Goal: Task Accomplishment & Management: Manage account settings

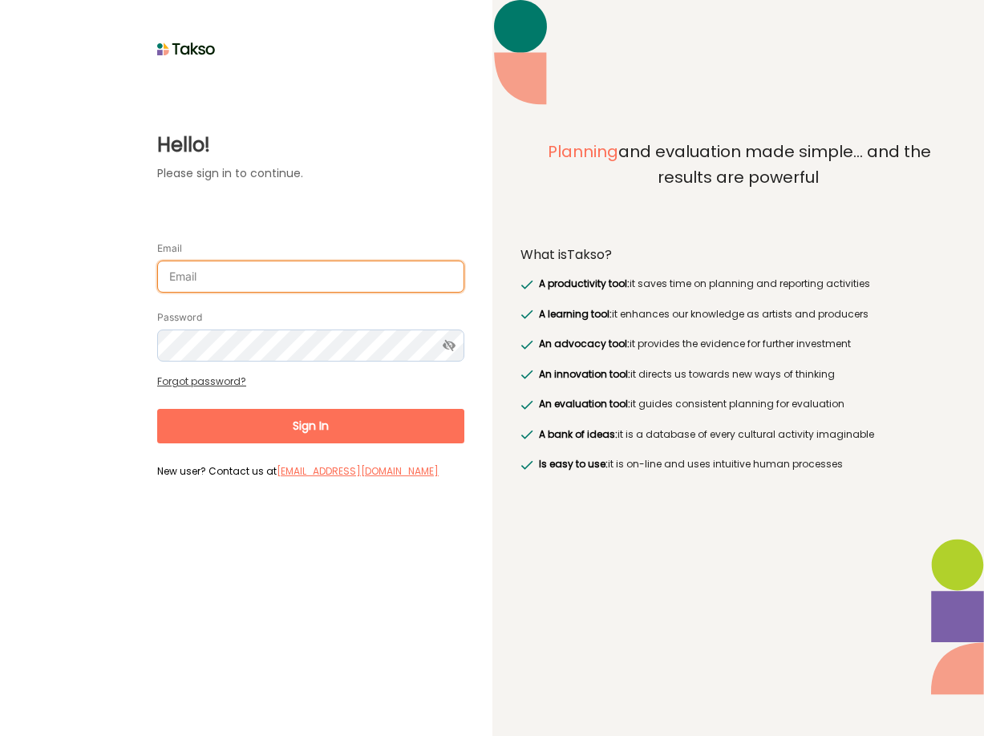
type input "[PERSON_NAME][EMAIL_ADDRESS][DOMAIN_NAME]"
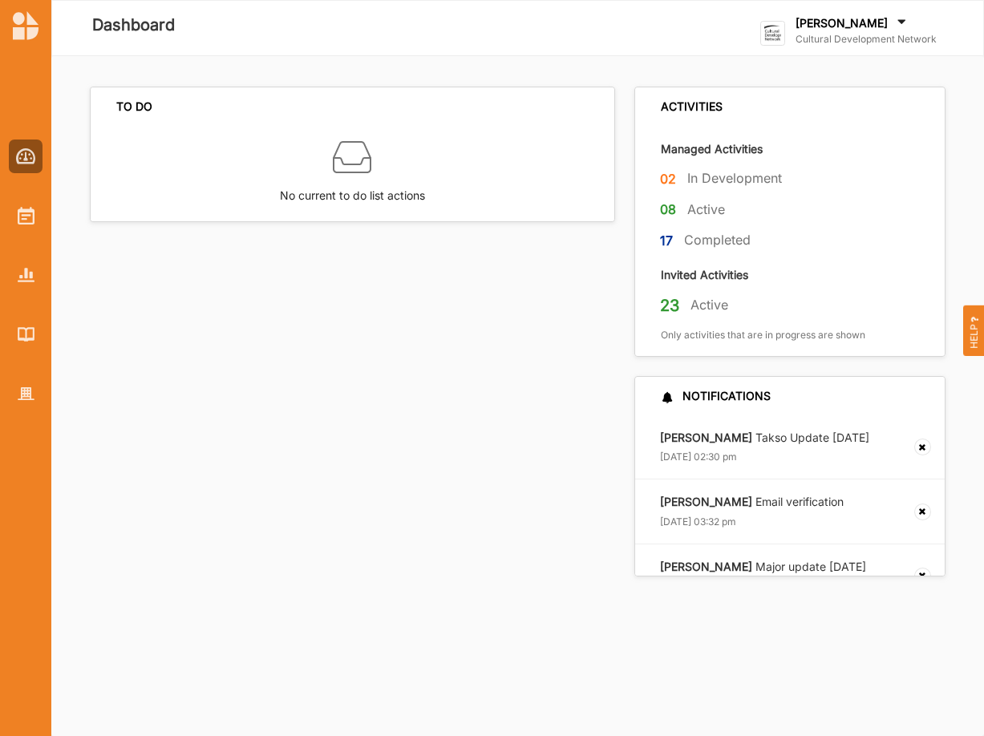
click at [812, 36] on label "Cultural Development Network" at bounding box center [866, 39] width 141 height 13
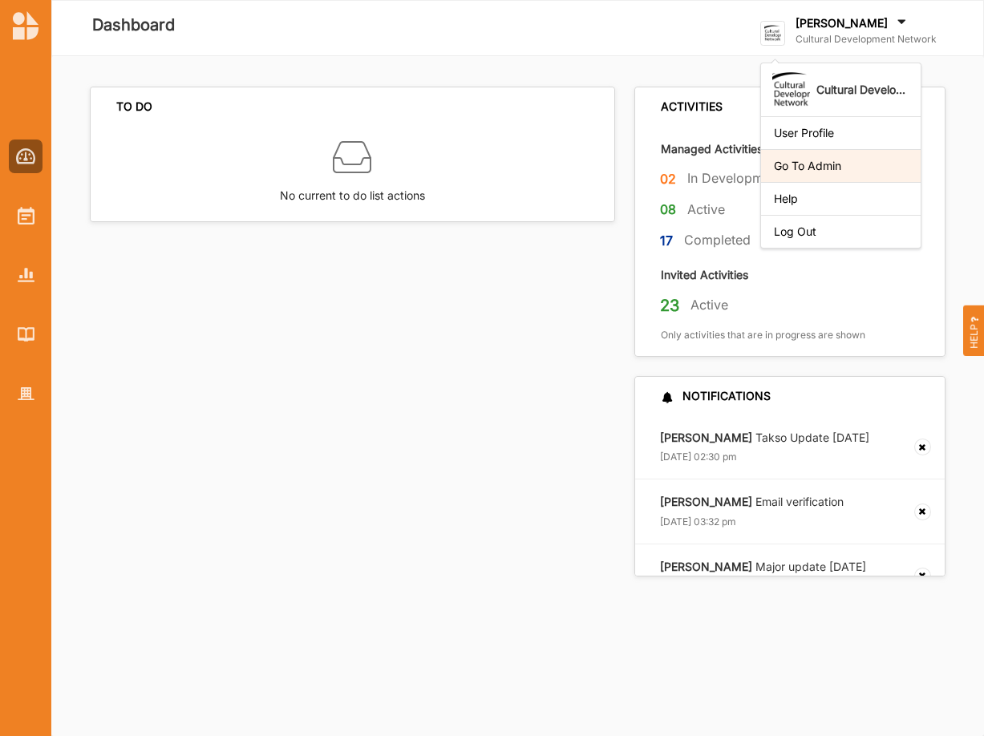
click at [812, 171] on div "Go To Admin" at bounding box center [841, 166] width 134 height 14
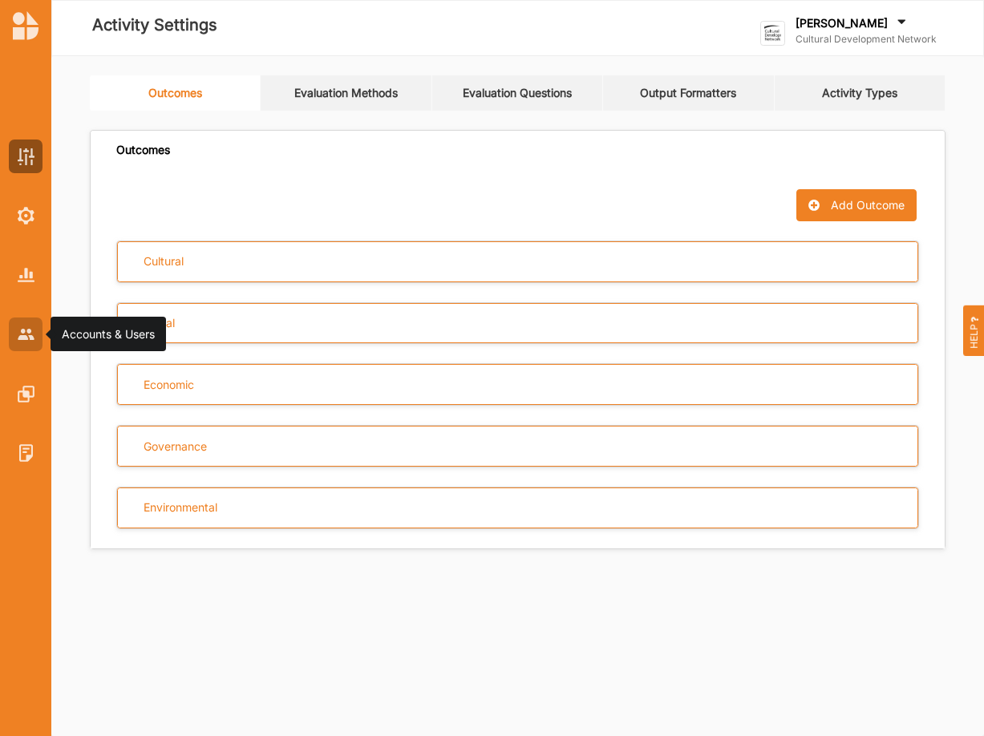
click at [25, 338] on img at bounding box center [26, 334] width 17 height 10
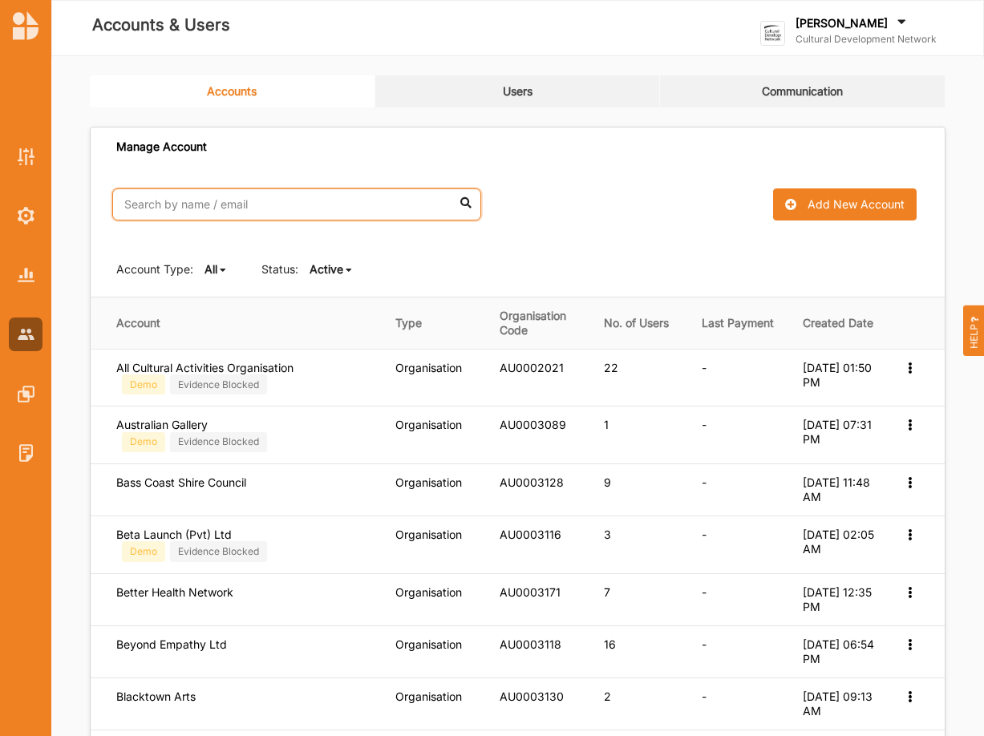
click at [198, 213] on input "text" at bounding box center [296, 204] width 369 height 32
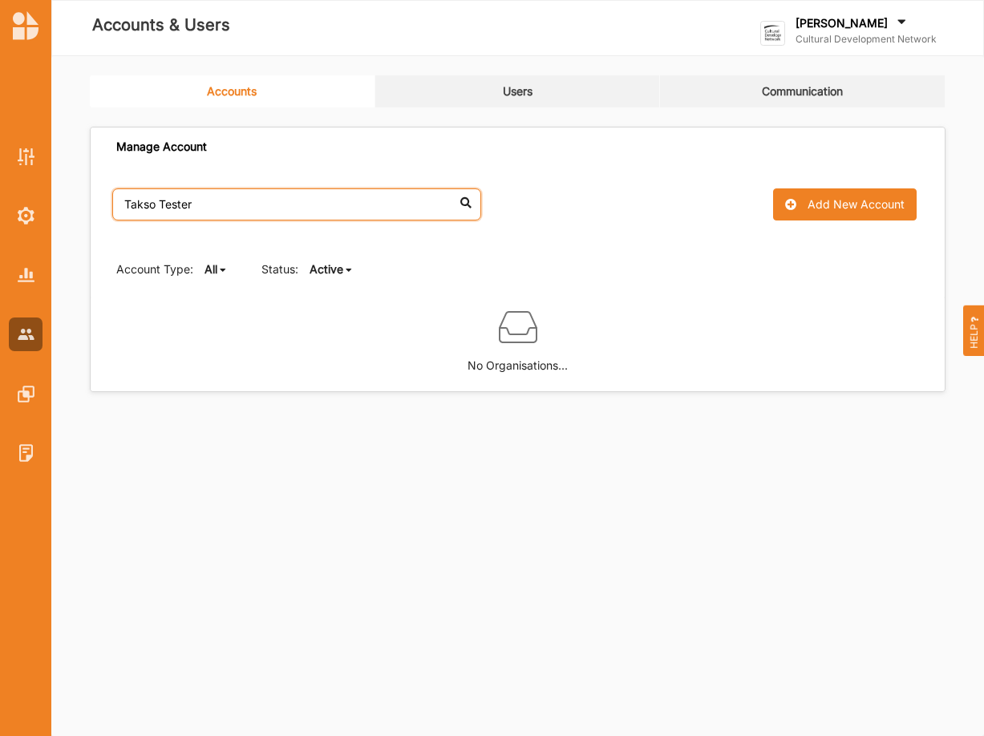
click at [157, 206] on input "Takso Tester" at bounding box center [296, 204] width 369 height 32
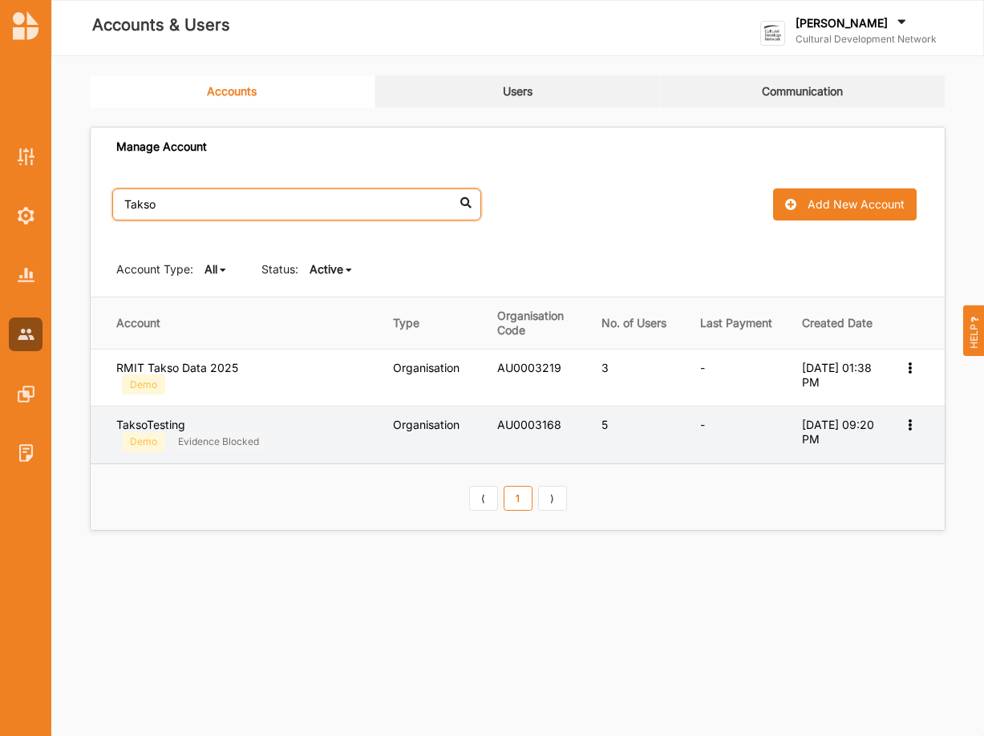
type input "Takso"
click at [906, 424] on icon at bounding box center [910, 423] width 14 height 11
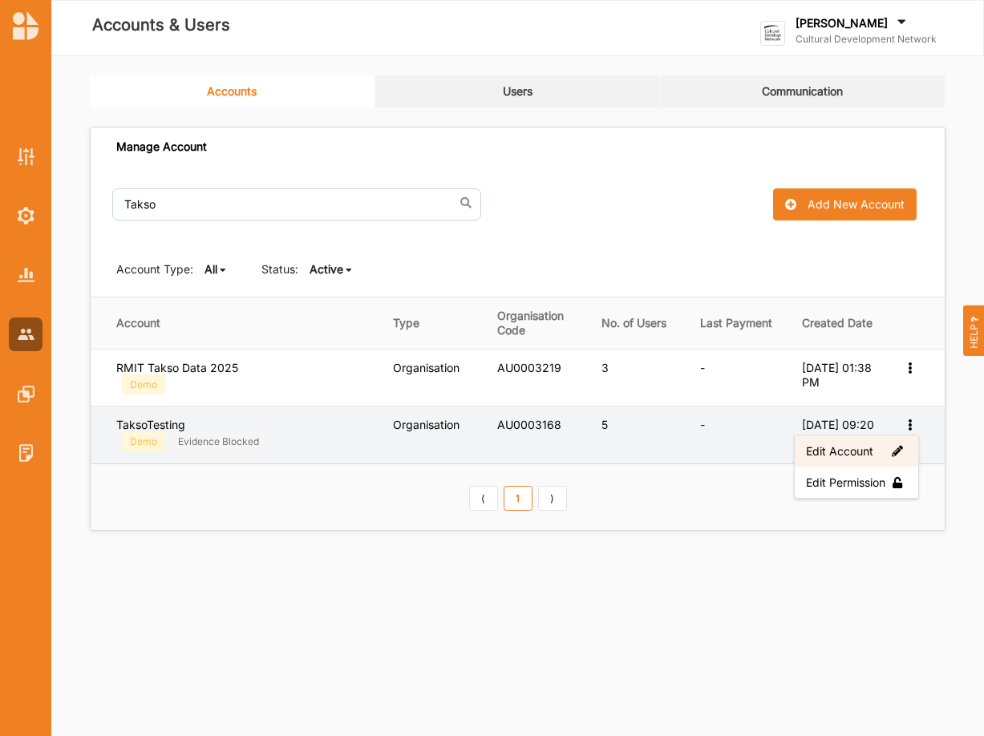
click at [846, 452] on label "Edit Account" at bounding box center [856, 451] width 101 height 14
select select "3"
select select "7"
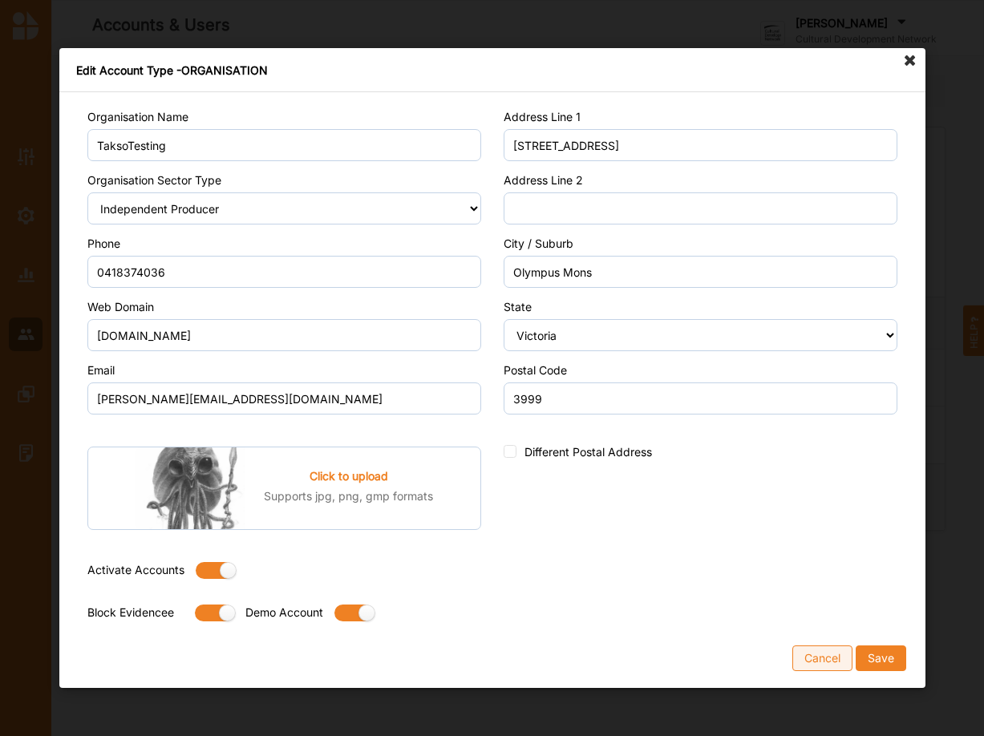
click at [807, 658] on button "Cancel" at bounding box center [822, 659] width 60 height 26
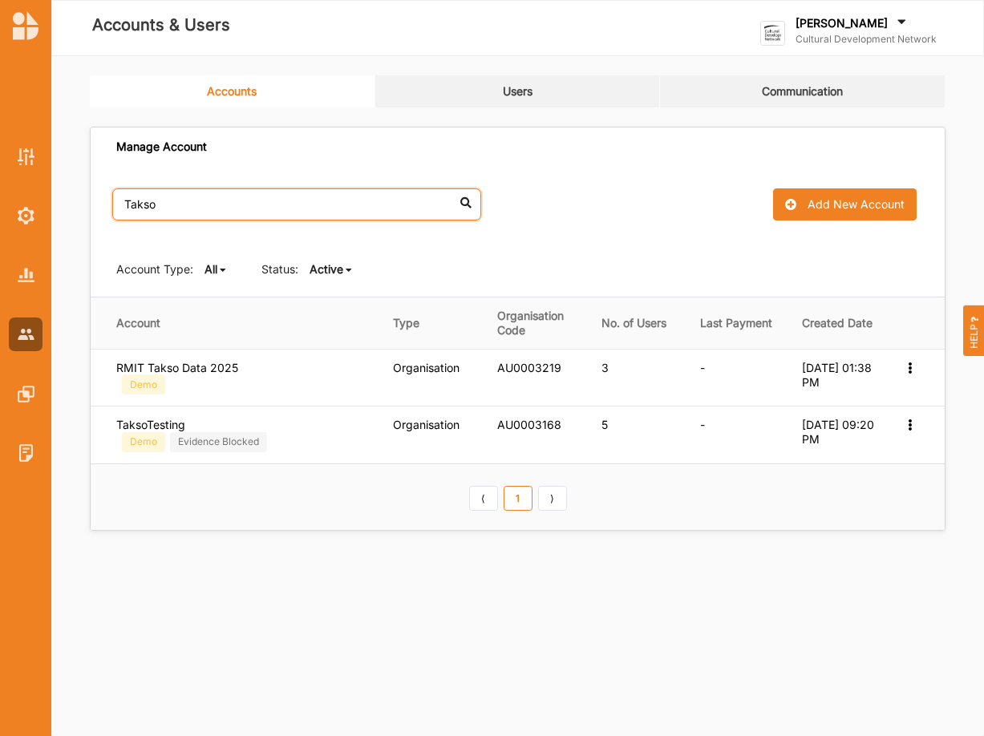
drag, startPoint x: 161, startPoint y: 207, endPoint x: 28, endPoint y: 206, distance: 133.1
click at [112, 206] on input "Takso" at bounding box center [296, 204] width 369 height 32
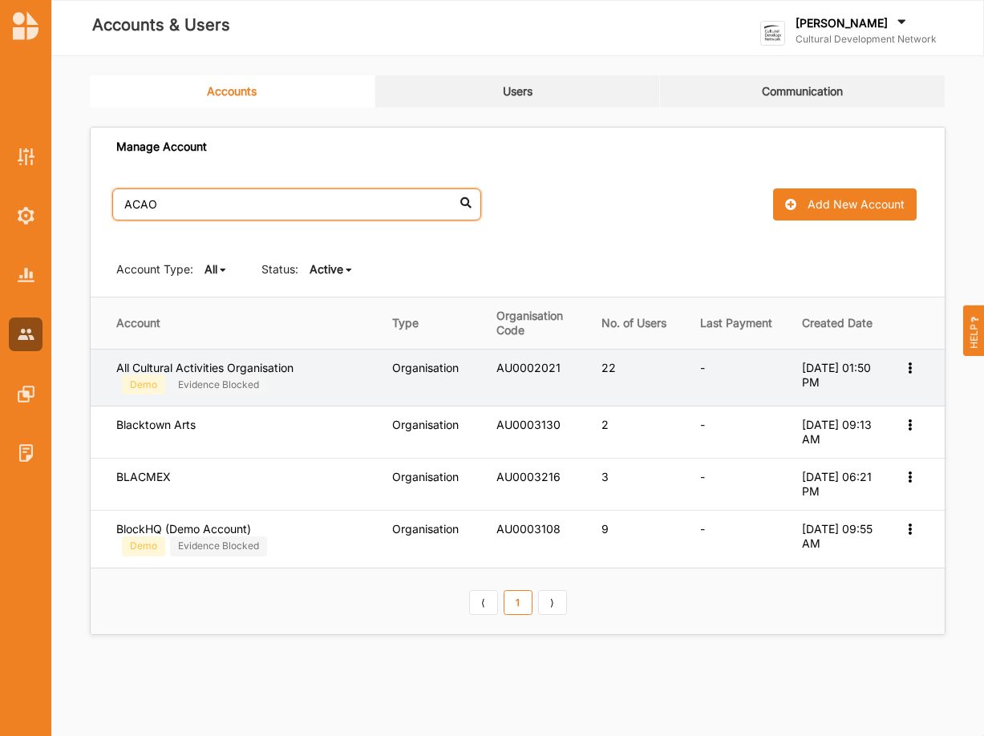
type input "ACAO"
click at [910, 372] on icon at bounding box center [910, 366] width 14 height 11
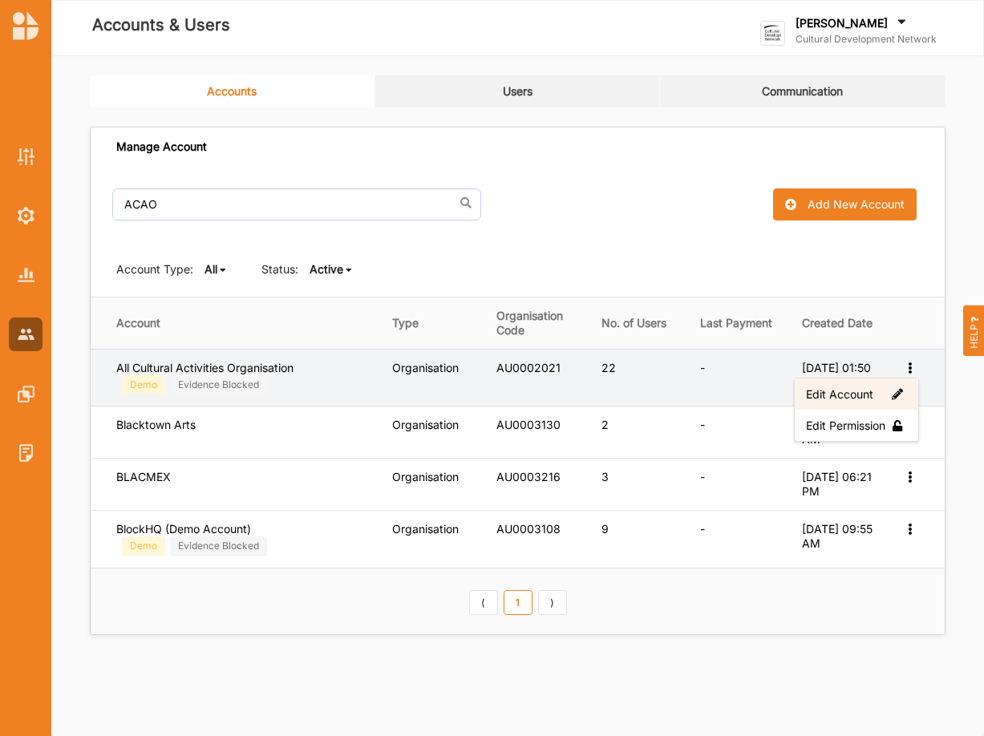
click at [836, 394] on label "Edit Account" at bounding box center [856, 394] width 101 height 14
select select "3"
select select "7"
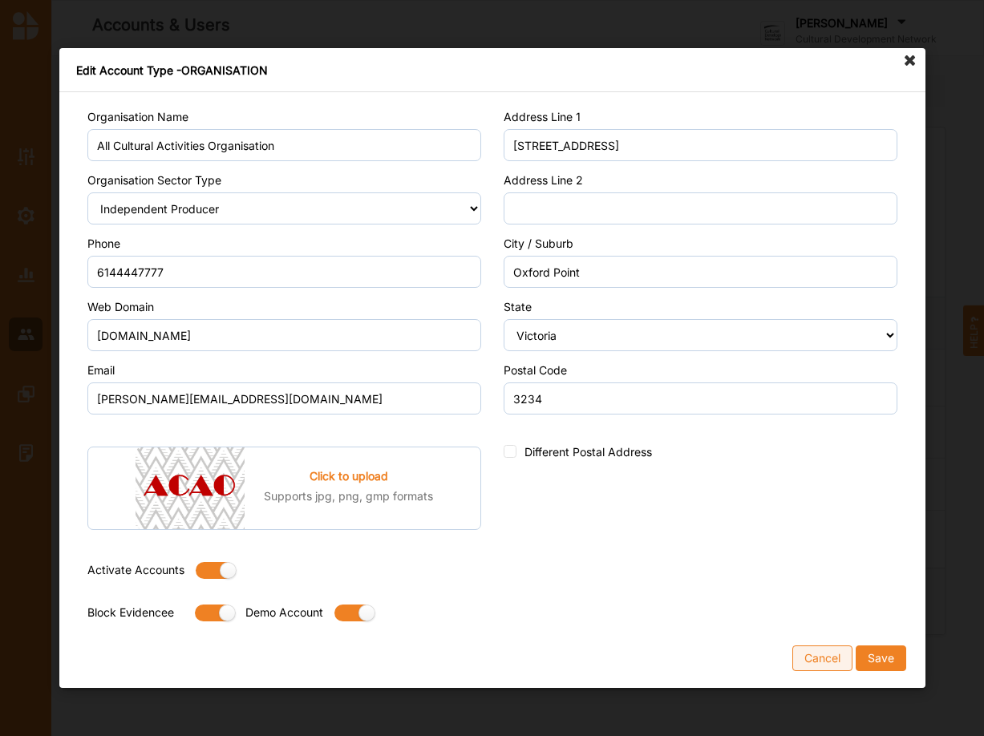
click at [800, 657] on button "Cancel" at bounding box center [822, 659] width 60 height 26
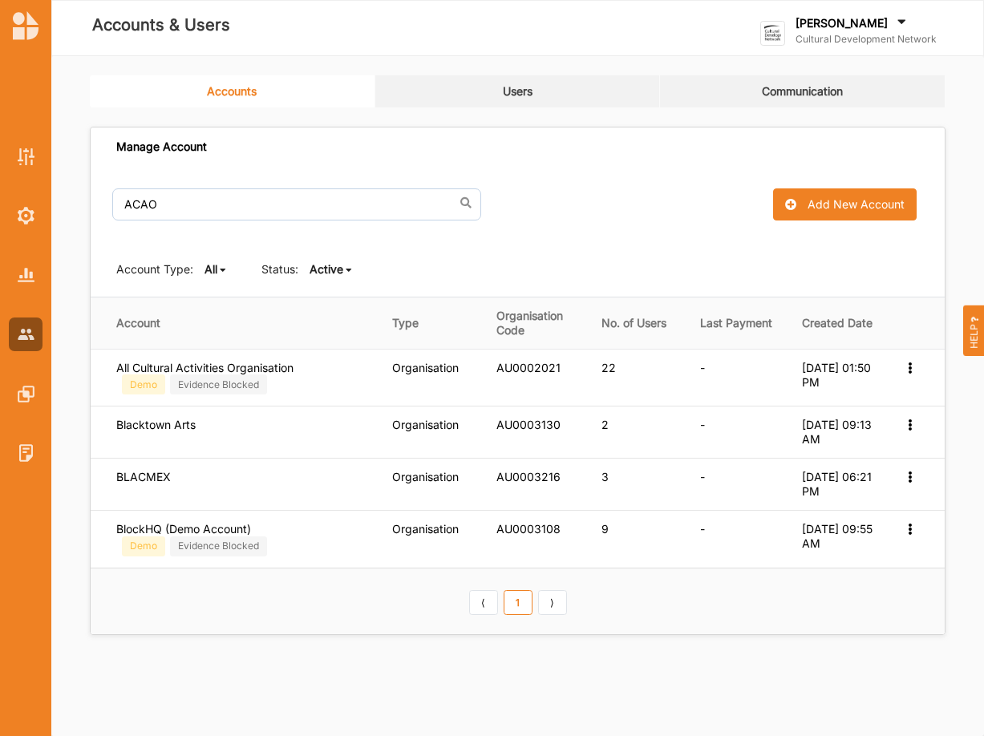
click at [869, 27] on label "[PERSON_NAME]" at bounding box center [842, 23] width 92 height 14
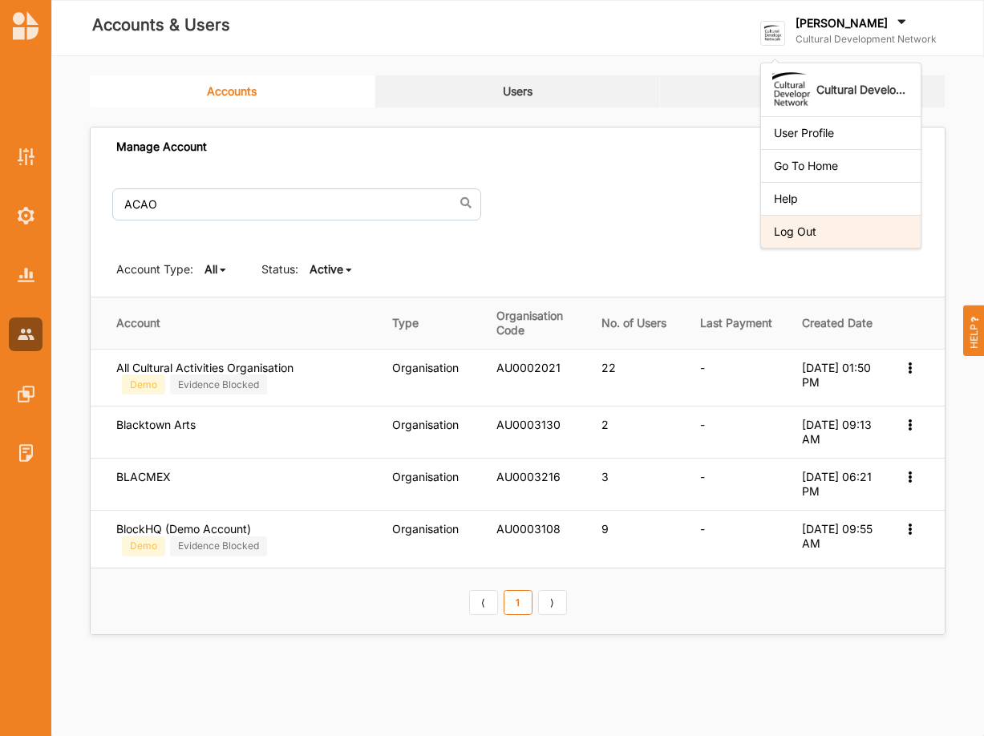
click at [806, 237] on div "Log Out" at bounding box center [841, 232] width 134 height 14
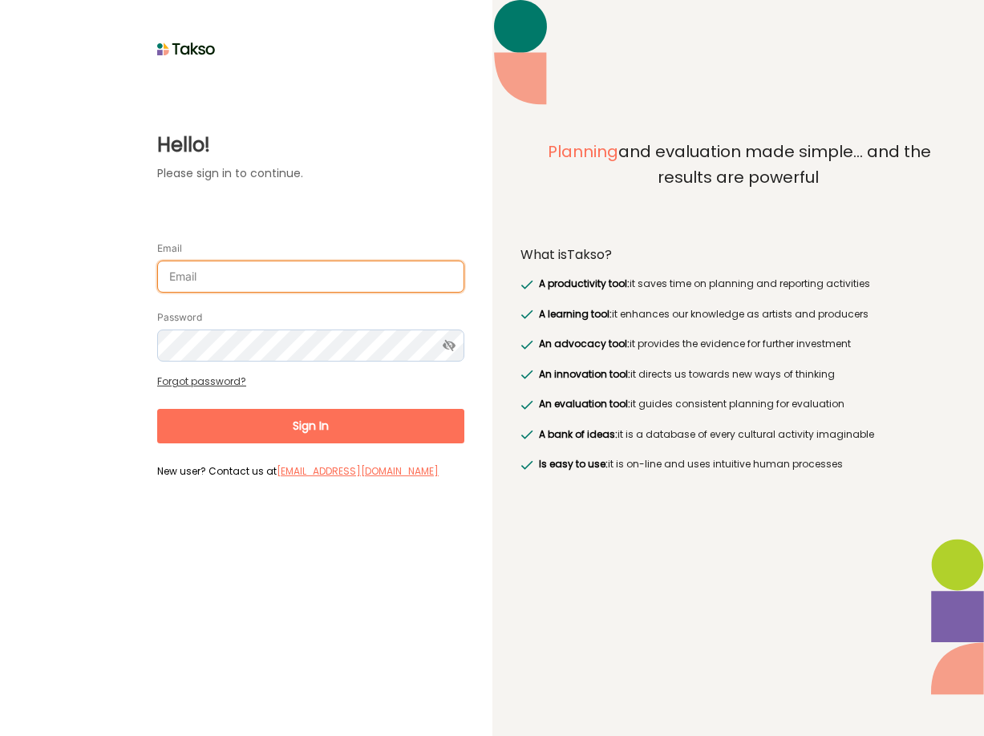
type input "[PERSON_NAME][EMAIL_ADDRESS][DOMAIN_NAME]"
